Goal: Information Seeking & Learning: Learn about a topic

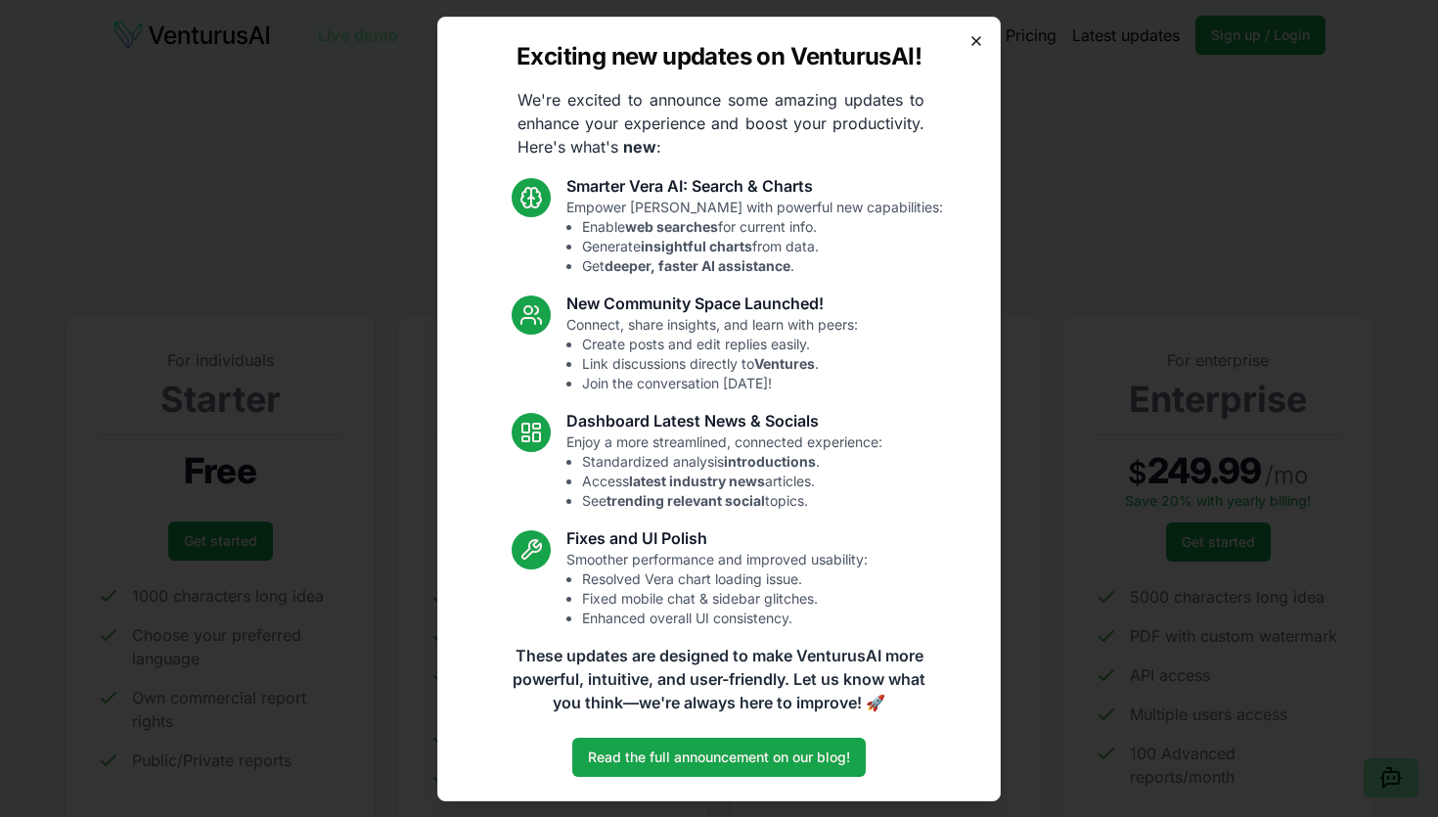
click at [972, 37] on icon "button" at bounding box center [976, 41] width 8 height 8
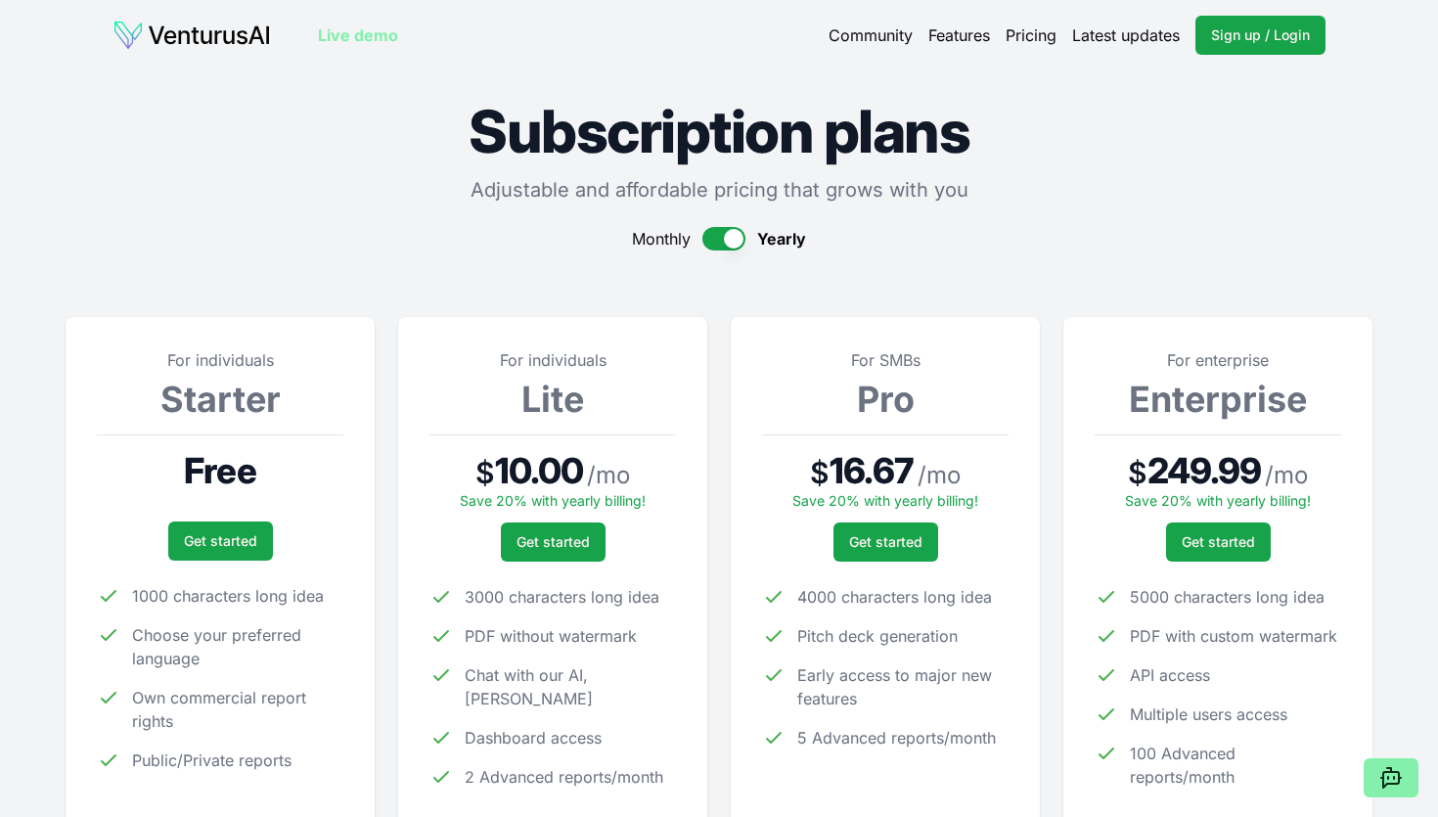
click at [379, 383] on section "For individuals Starter Free Get started 1000 characters long idea Choose your …" at bounding box center [719, 562] width 1306 height 561
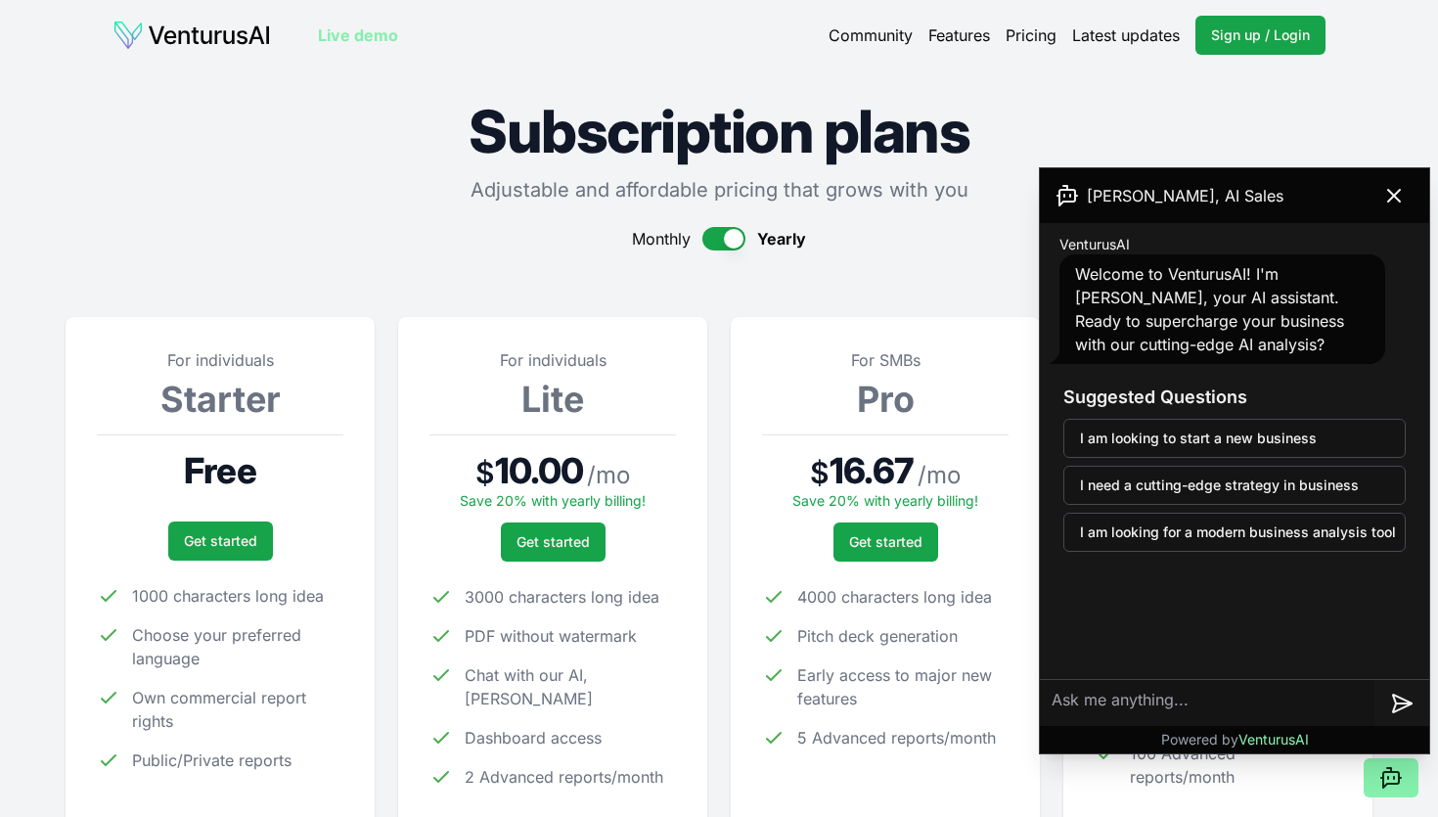
click at [961, 33] on link "Features" at bounding box center [959, 34] width 62 height 23
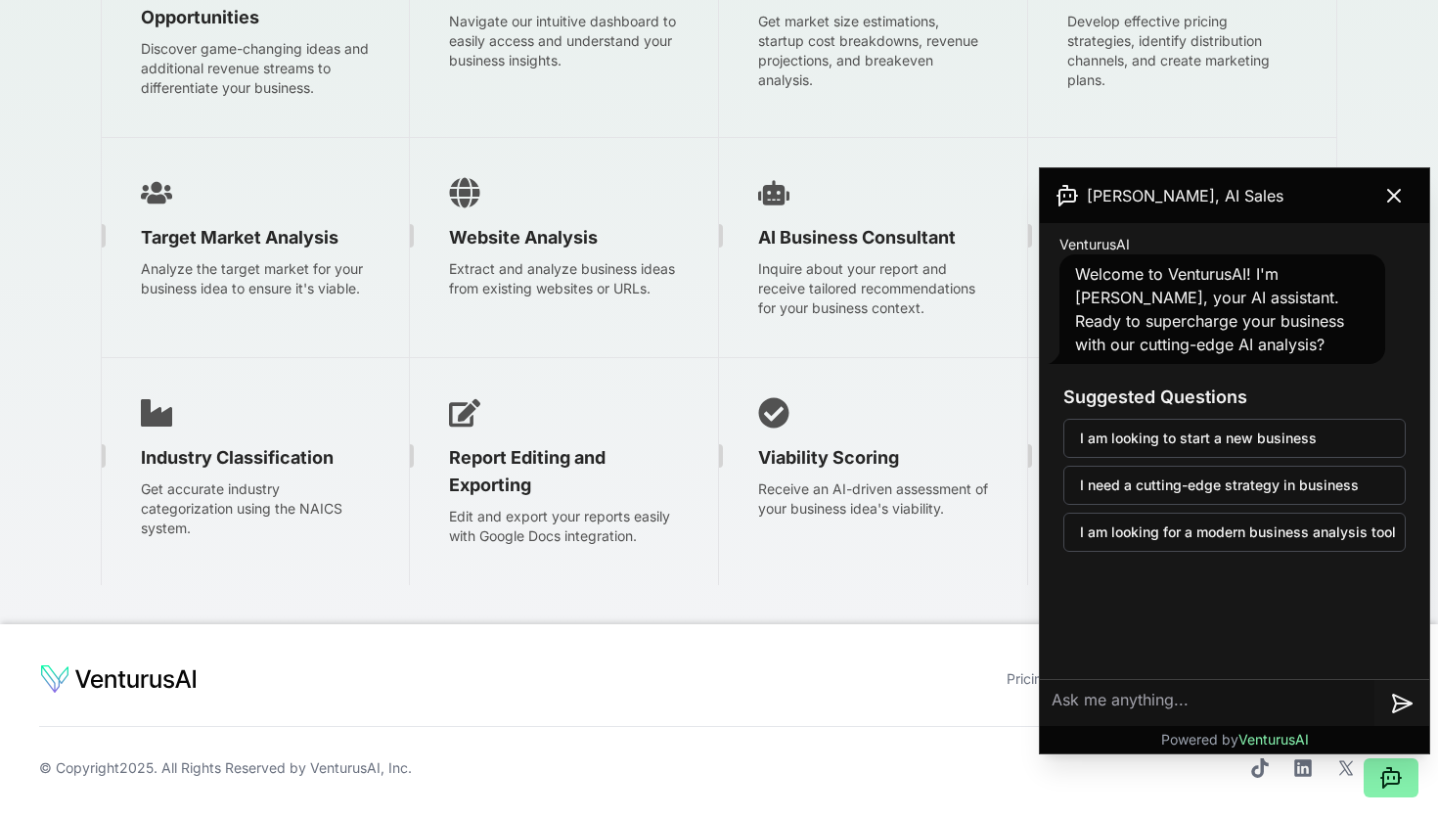
scroll to position [3278, 0]
click at [1394, 193] on icon at bounding box center [1394, 196] width 12 height 12
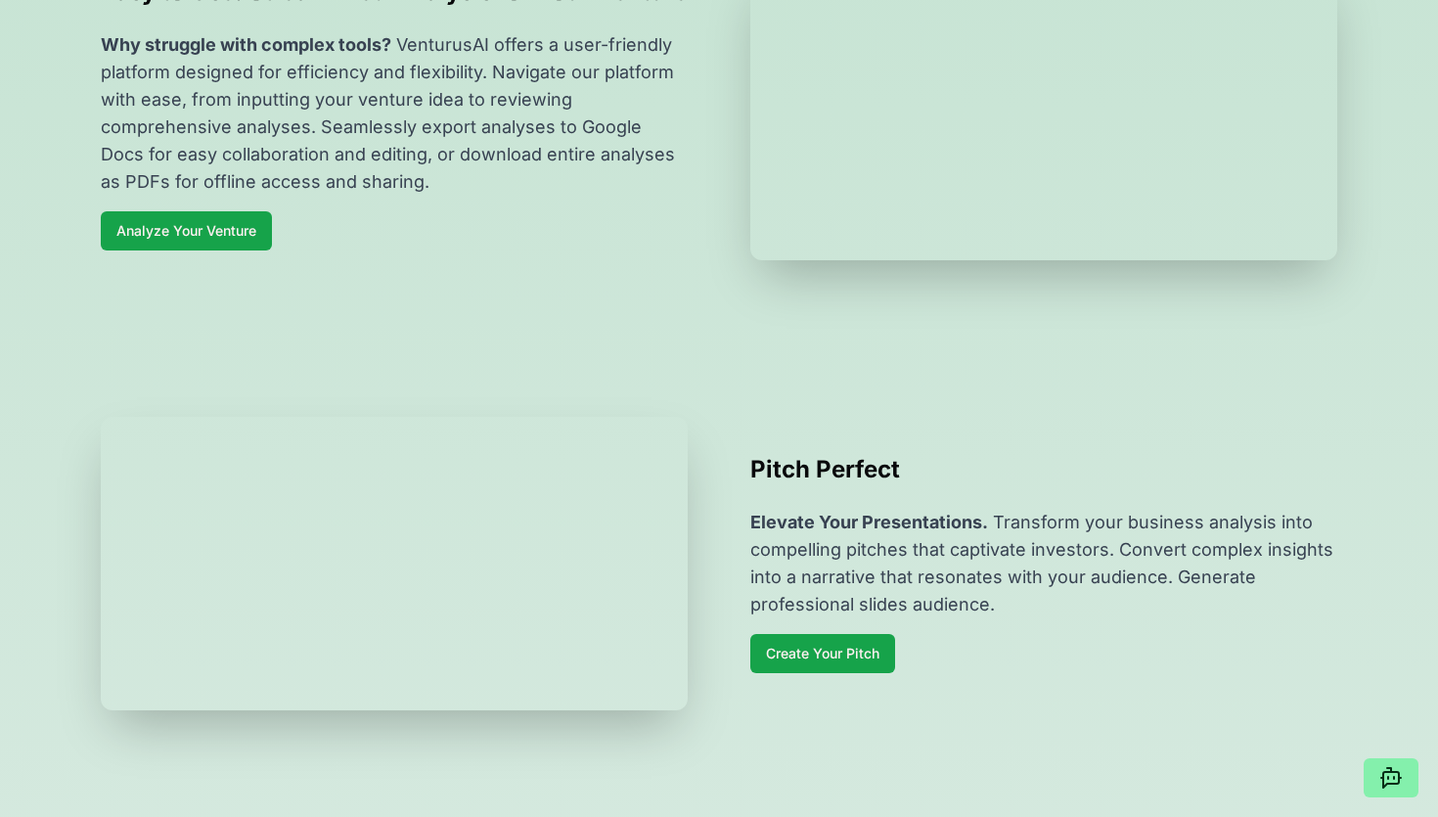
scroll to position [0, 0]
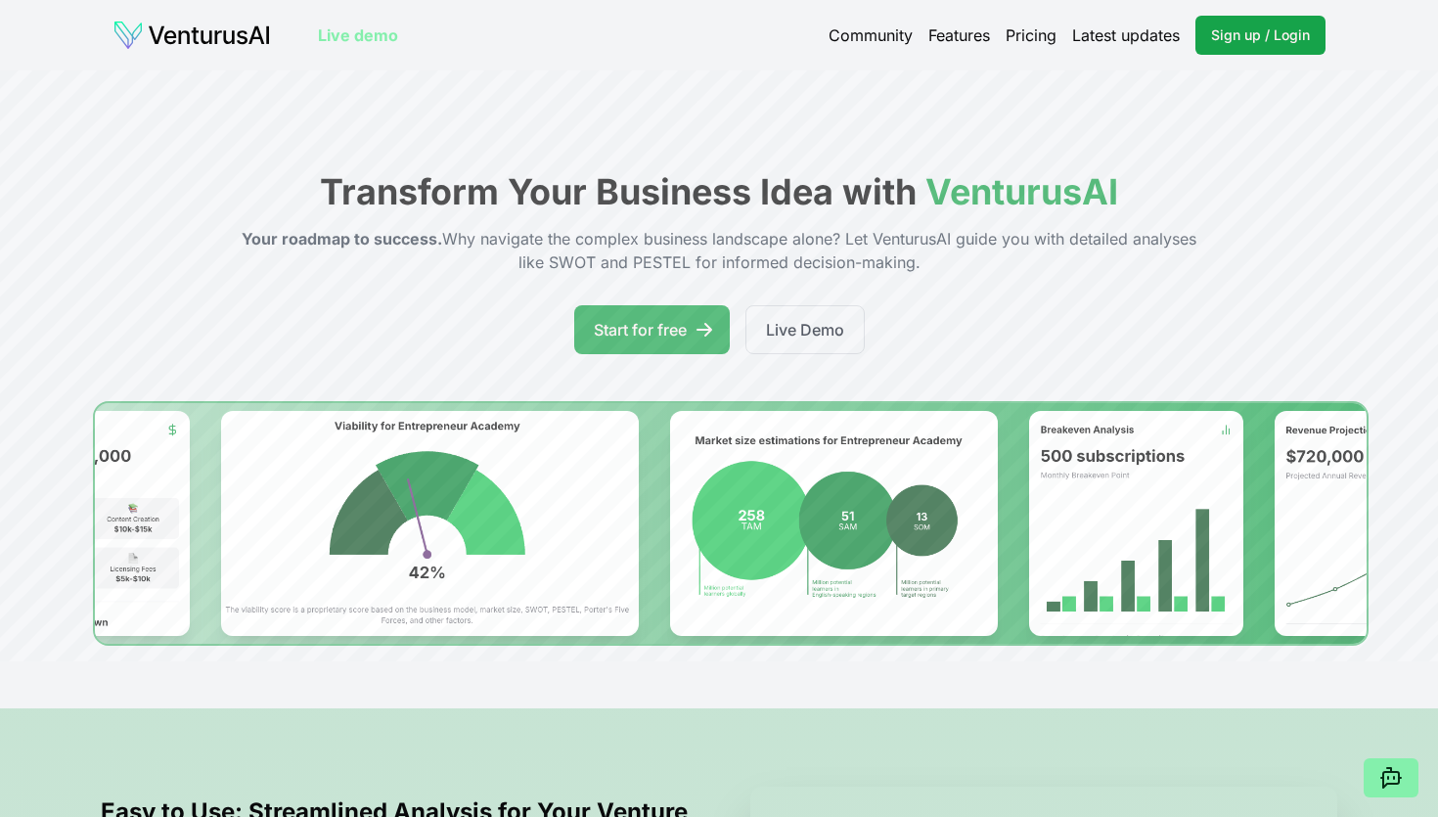
click at [249, 35] on img at bounding box center [191, 35] width 158 height 31
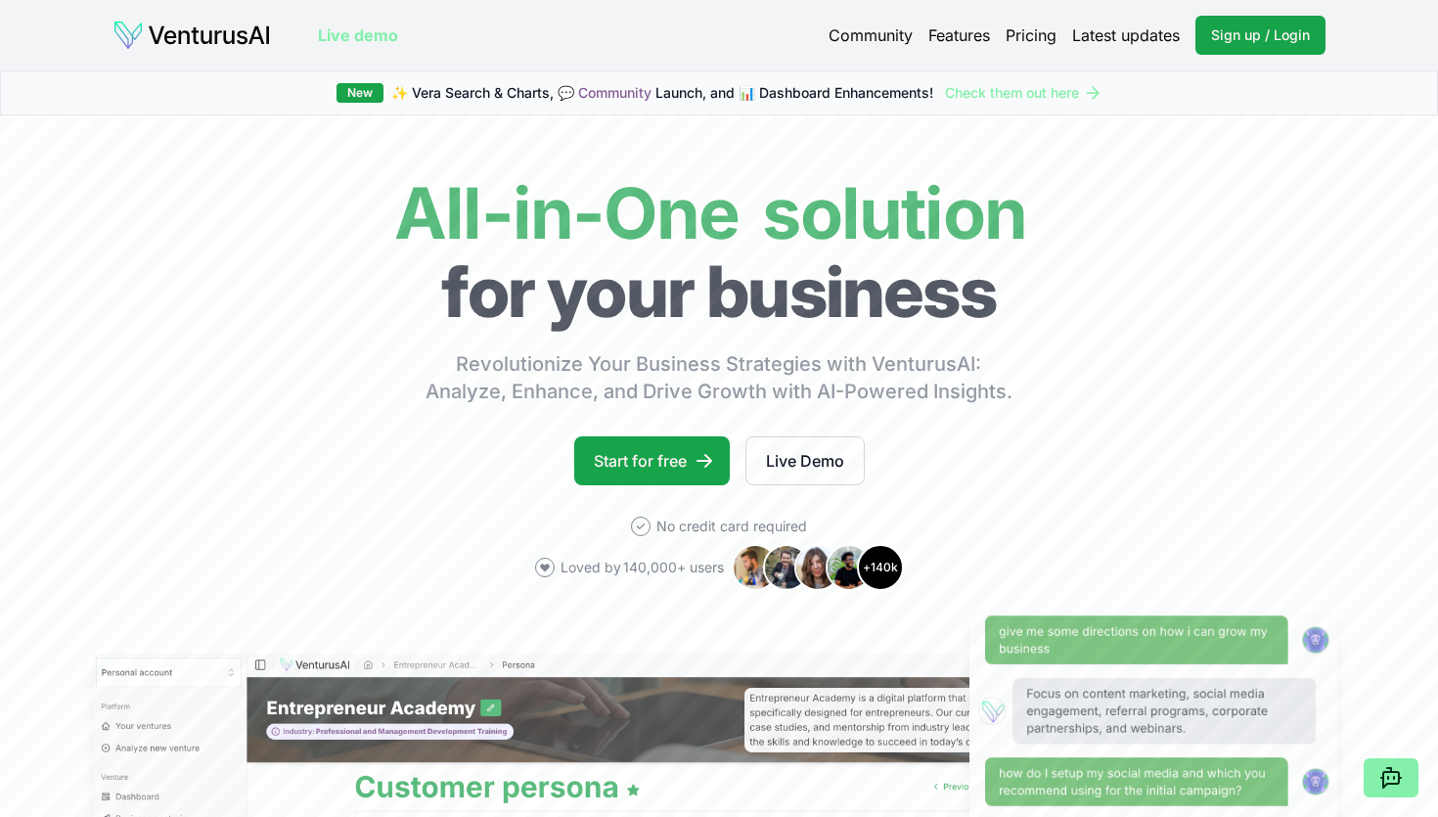
click at [961, 32] on link "Features" at bounding box center [959, 34] width 62 height 23
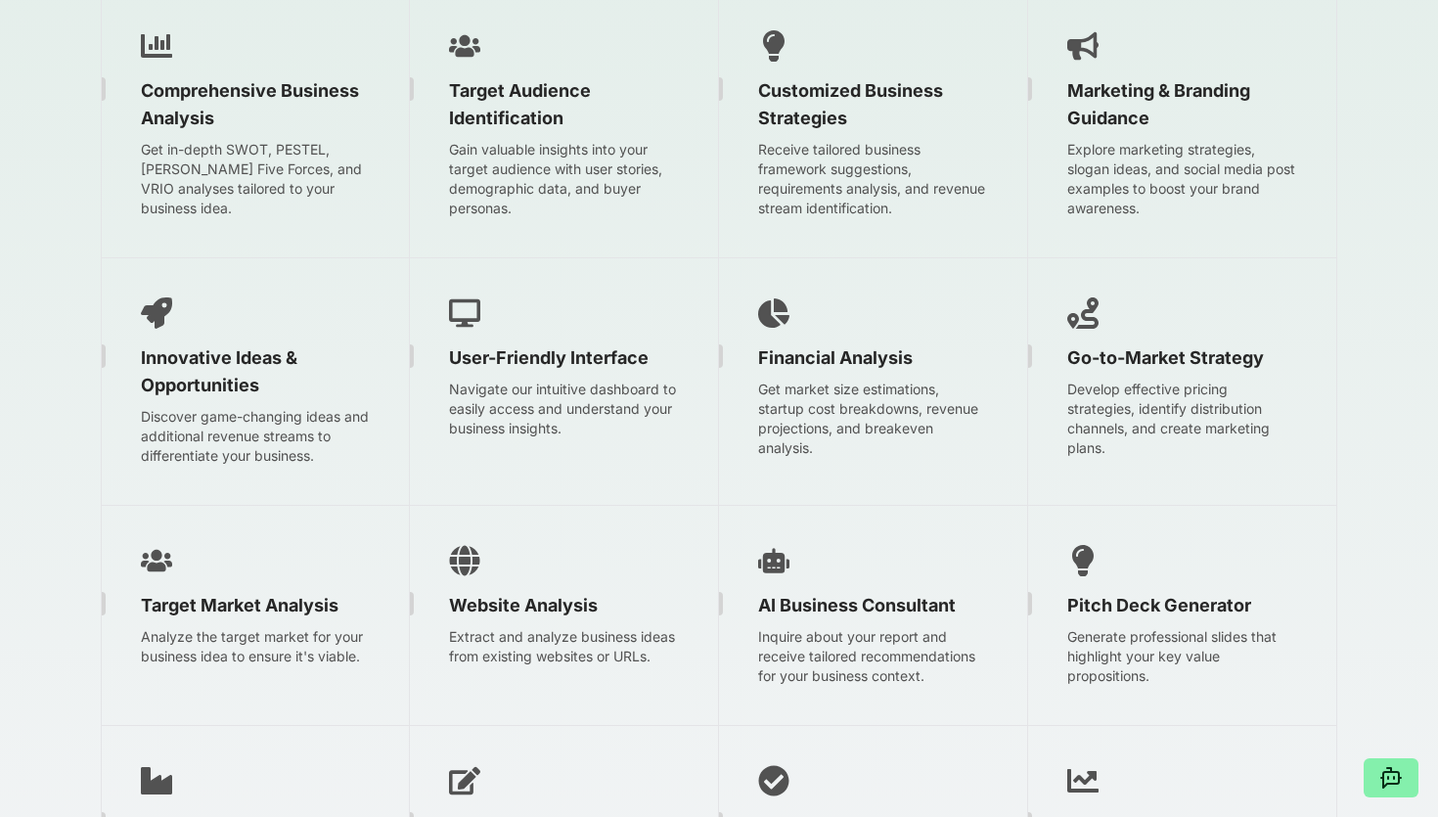
scroll to position [2806, 0]
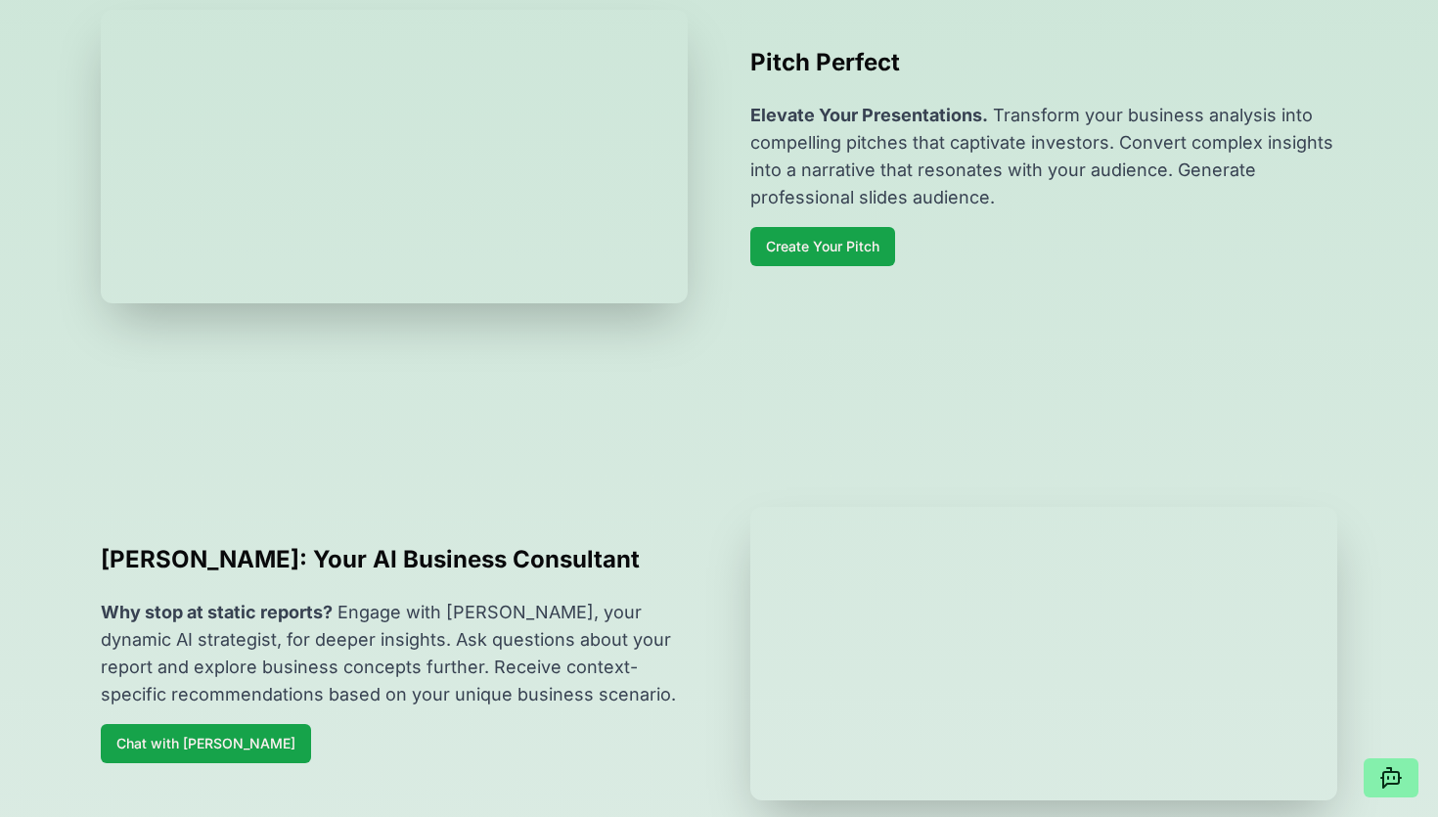
scroll to position [0, 0]
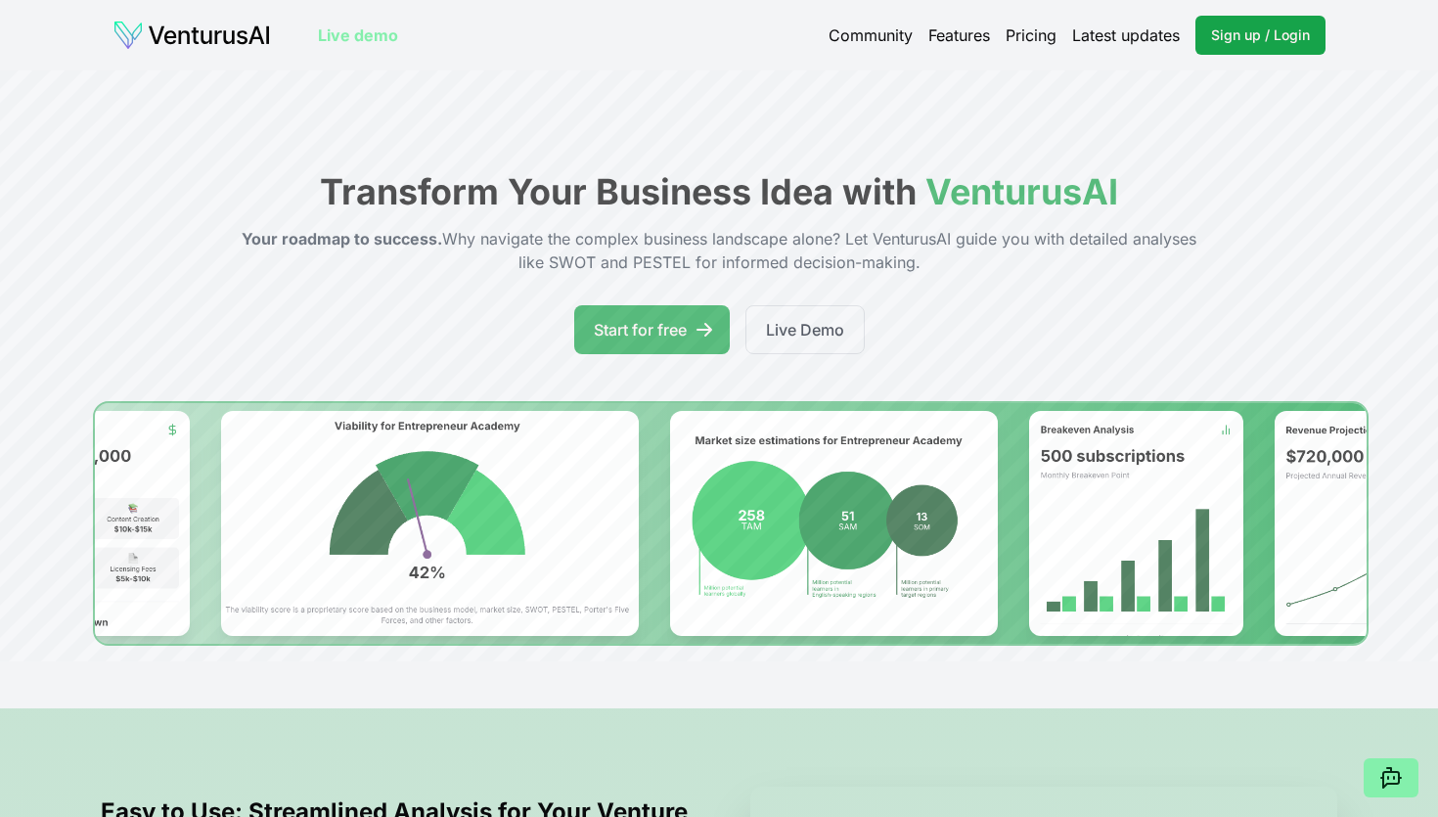
click at [964, 30] on link "Features" at bounding box center [959, 34] width 62 height 23
click at [1031, 35] on link "Pricing" at bounding box center [1030, 34] width 51 height 23
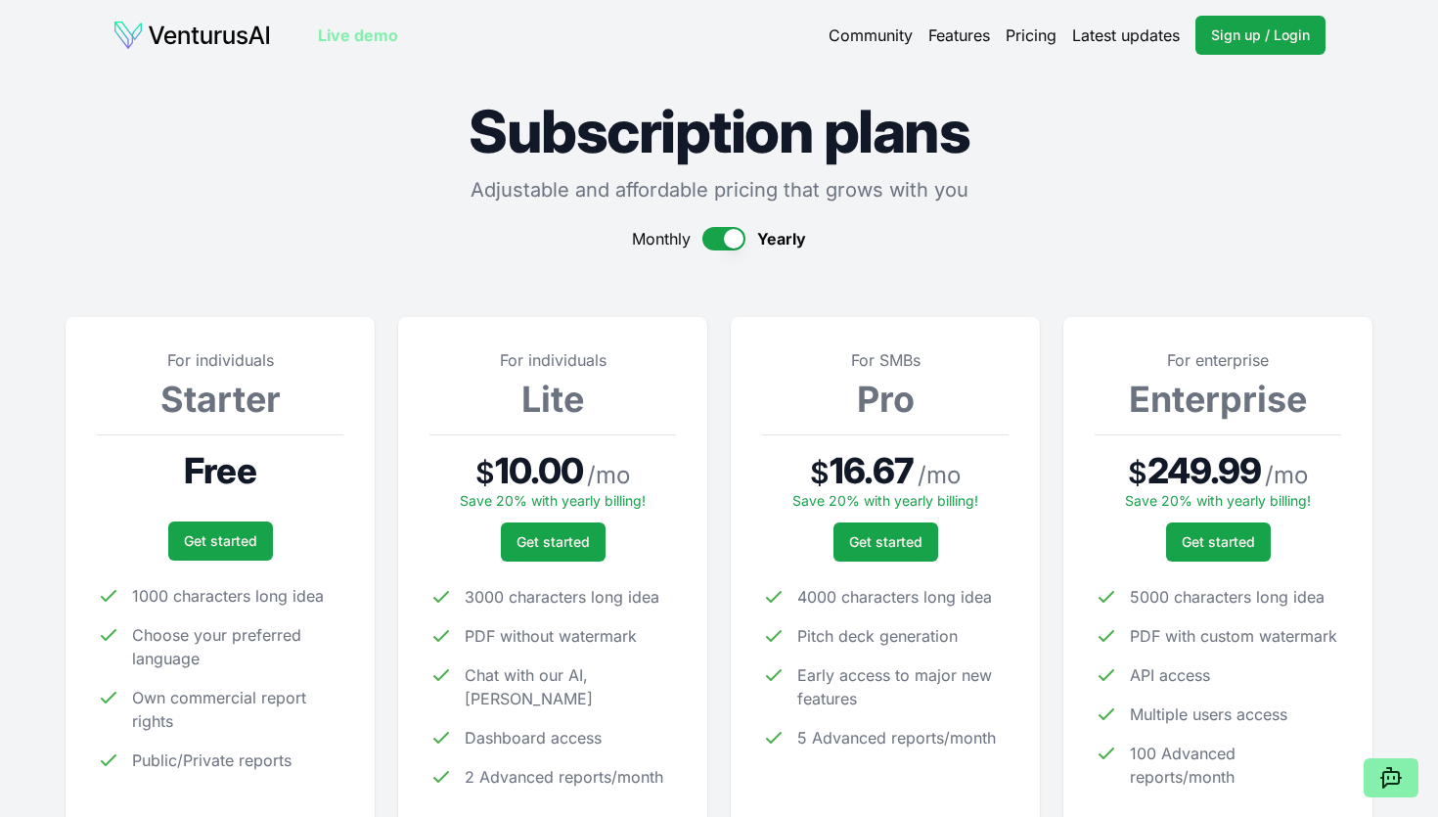
click at [958, 27] on link "Features" at bounding box center [959, 34] width 62 height 23
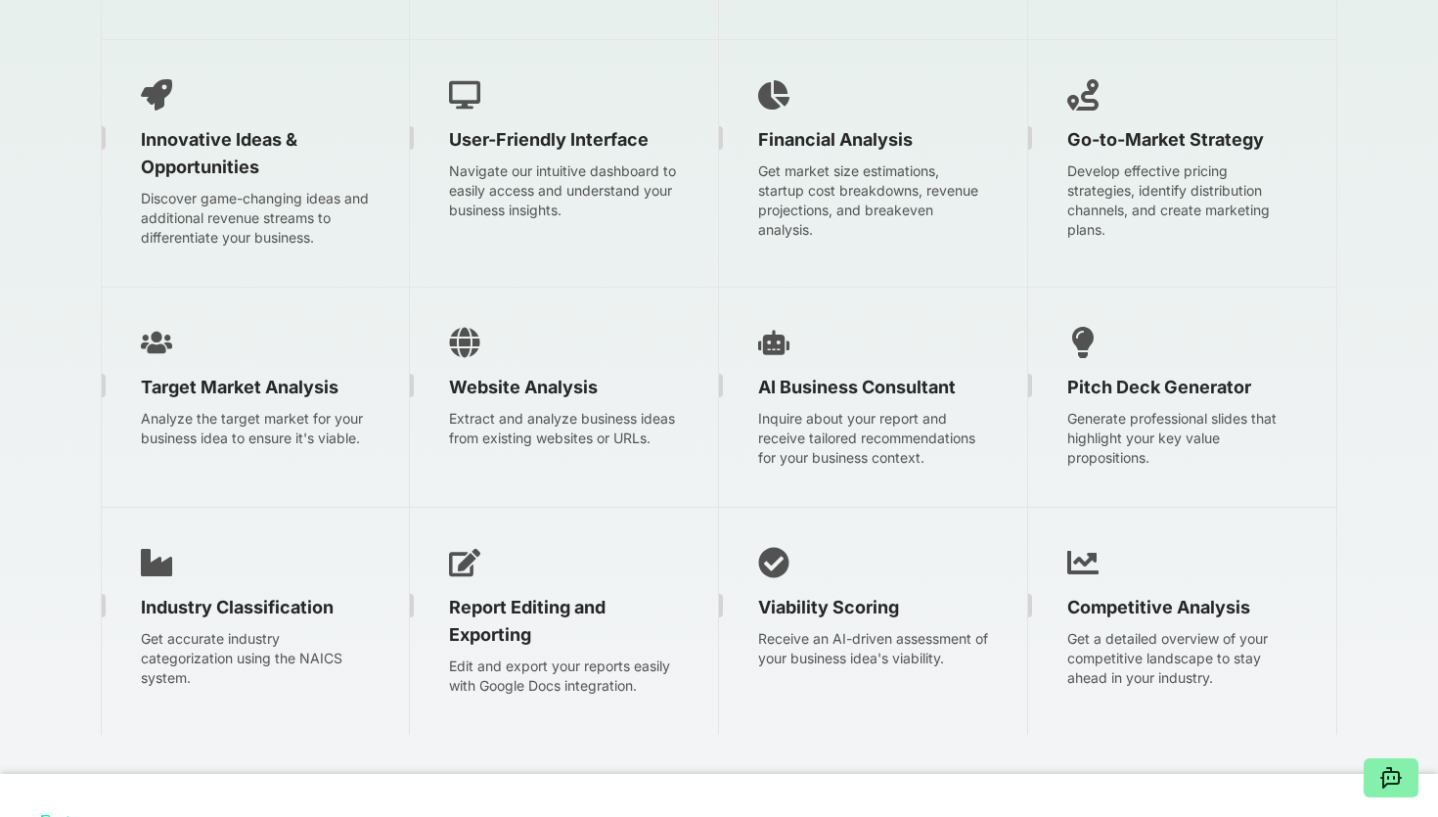
scroll to position [3278, 0]
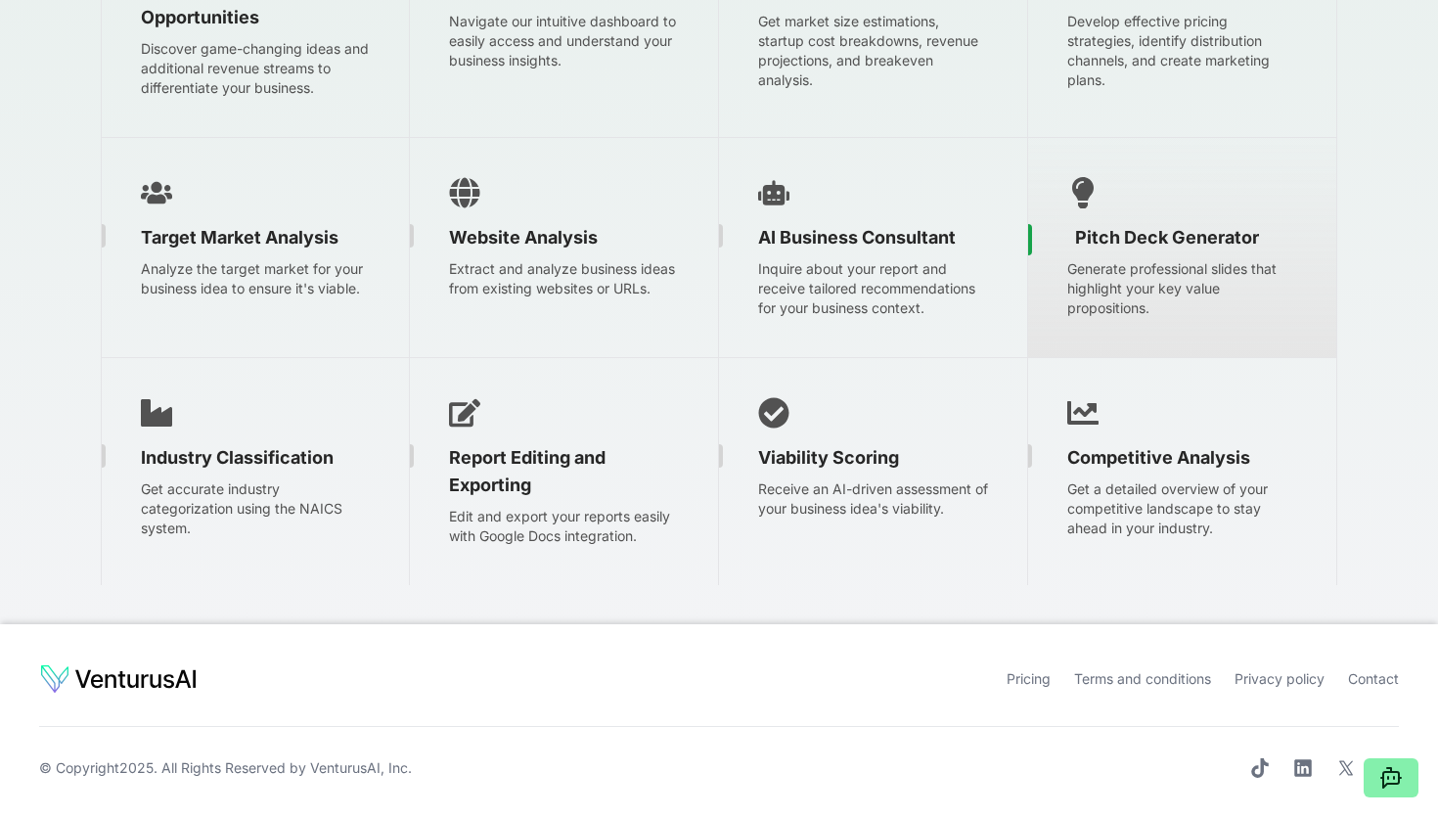
click at [1288, 678] on link "Privacy policy" at bounding box center [1279, 678] width 90 height 17
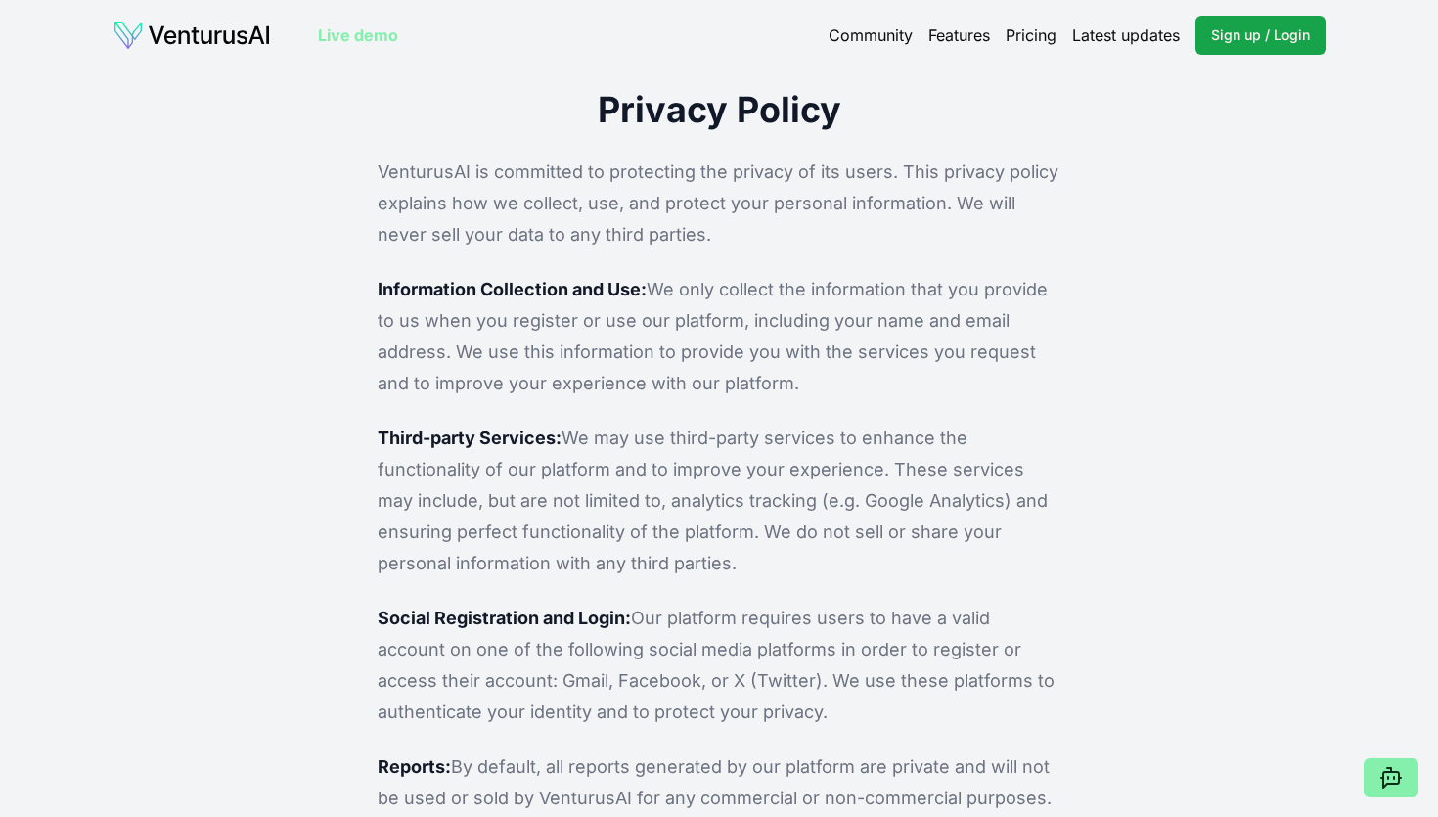
click at [192, 38] on img at bounding box center [191, 35] width 158 height 31
